Goal: Register for event/course

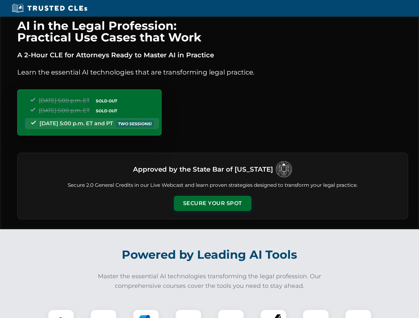
click at [212, 204] on button "Secure Your Spot" at bounding box center [213, 203] width 78 height 15
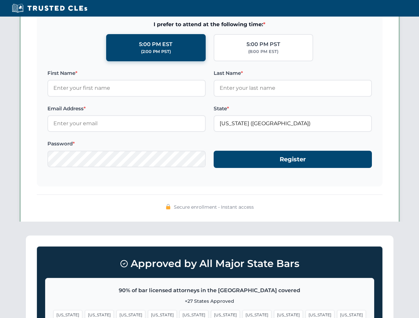
click at [148, 314] on span "[US_STATE]" at bounding box center [162, 315] width 29 height 10
click at [211, 314] on span "[US_STATE]" at bounding box center [225, 315] width 29 height 10
click at [242, 314] on span "[US_STATE]" at bounding box center [256, 315] width 29 height 10
click at [305, 314] on span "[US_STATE]" at bounding box center [319, 315] width 29 height 10
